Goal: Check status

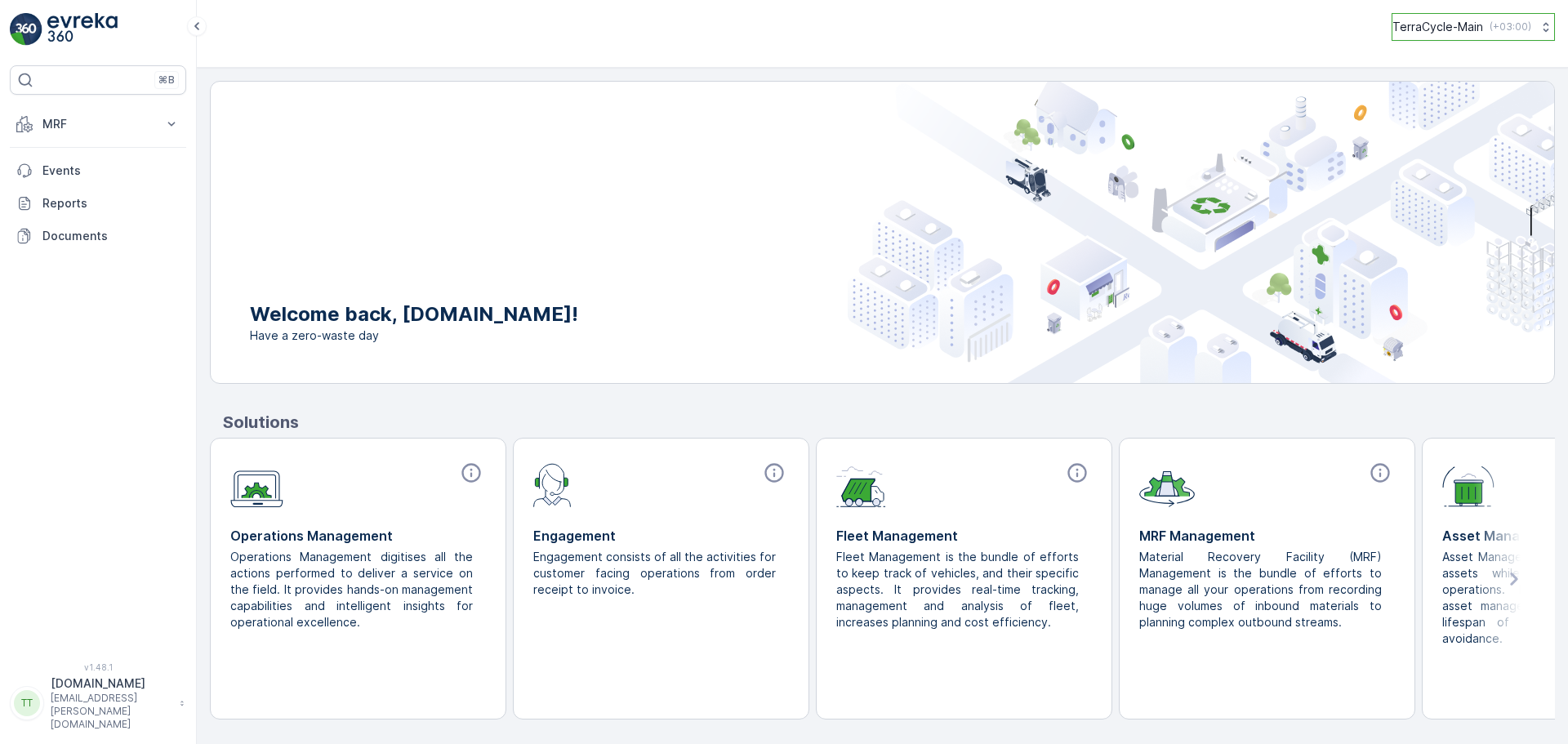
click at [1477, 34] on p "TerraCycle-Main" at bounding box center [1437, 26] width 90 height 17
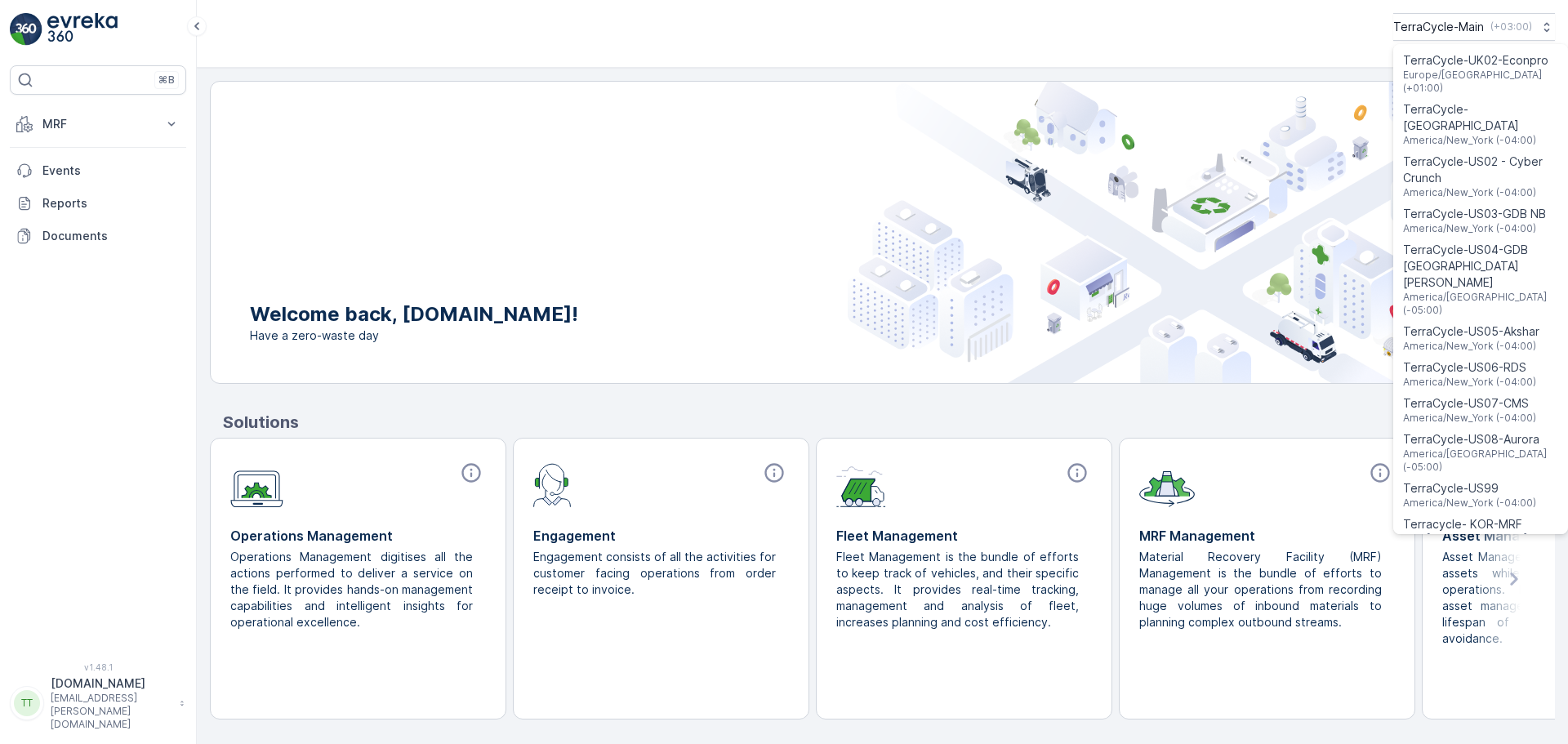
scroll to position [1305, 0]
click at [1472, 430] on span "TerraCycle-US08-Aurora" at bounding box center [1480, 438] width 155 height 17
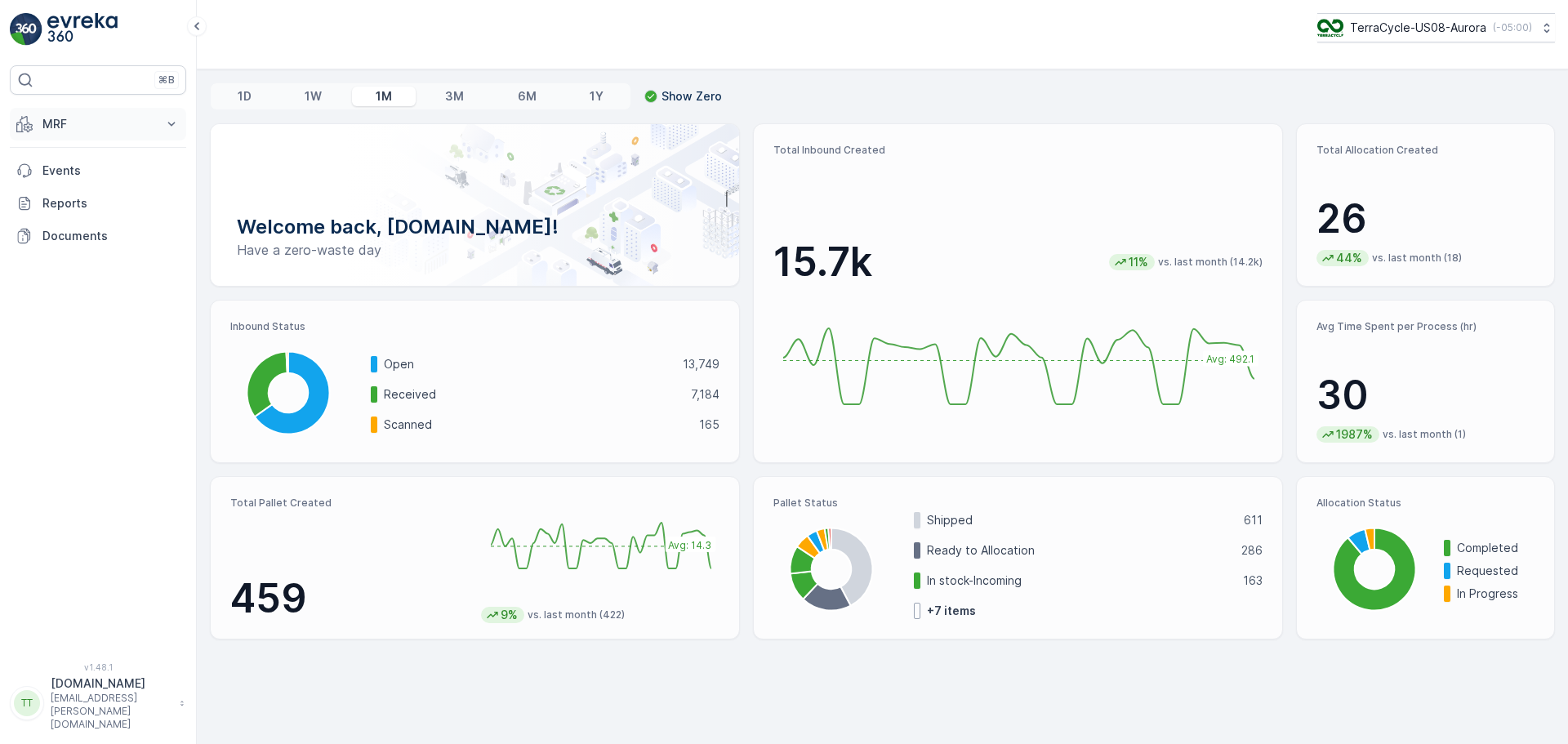
click at [181, 127] on button "MRF" at bounding box center [97, 124] width 176 height 32
click at [89, 199] on link "Pallet" at bounding box center [110, 197] width 151 height 23
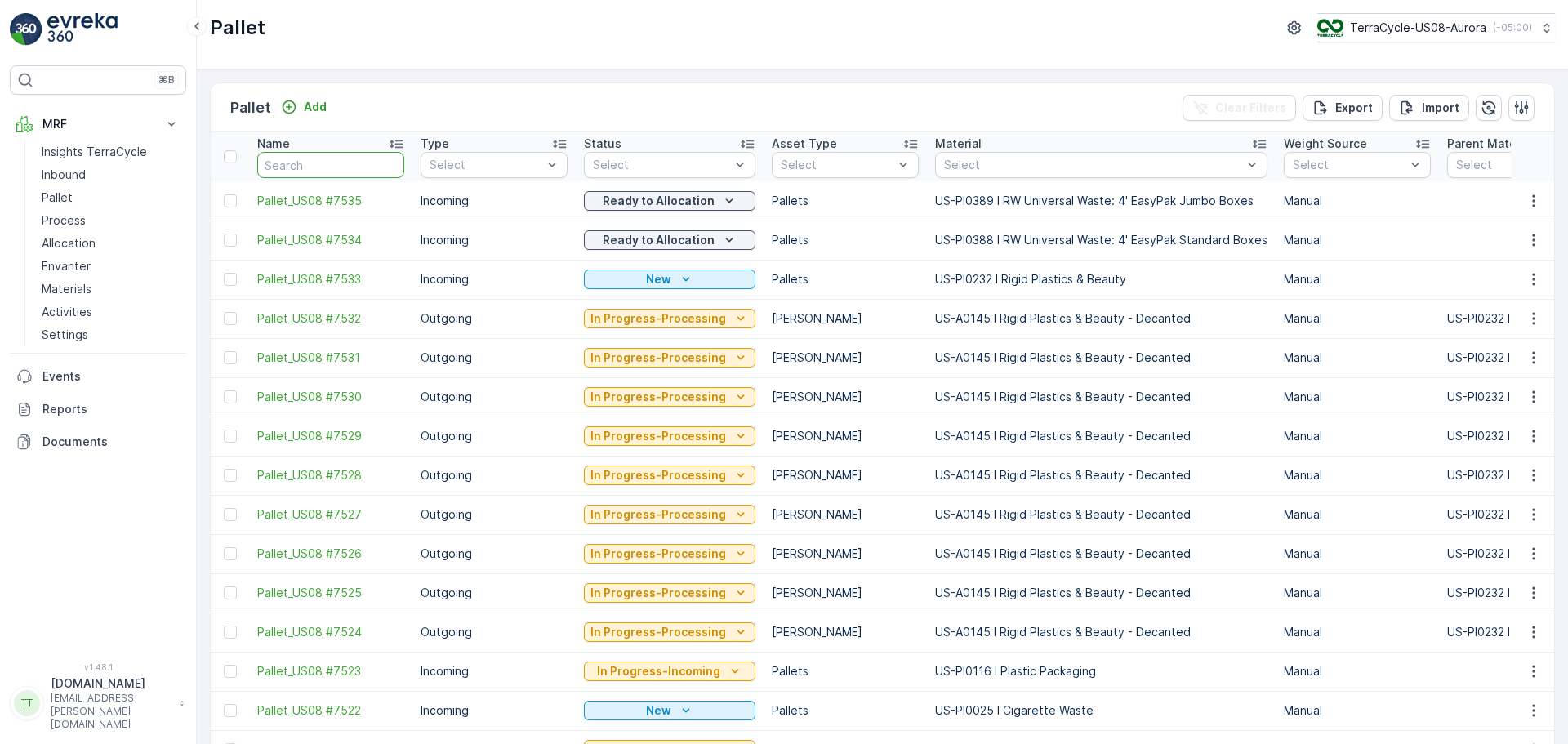
click at [304, 169] on input "text" at bounding box center [331, 165] width 147 height 26
paste input "SC6687"
type input "SC6687"
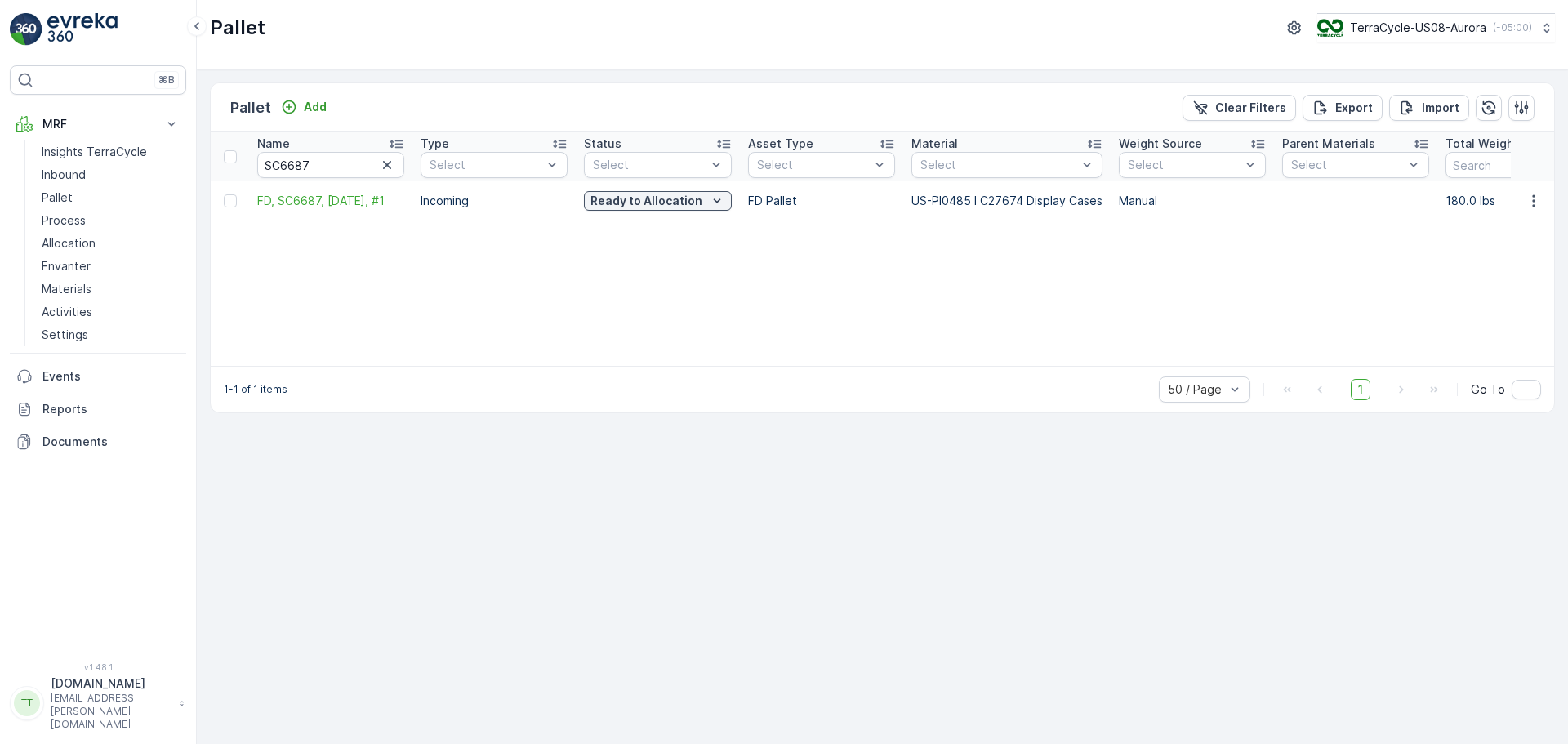
click at [443, 308] on div "Name SC6687 Type Select Status Select Asset Type Select Material Select Weight …" at bounding box center [882, 249] width 1343 height 233
